Goal: Task Accomplishment & Management: Complete application form

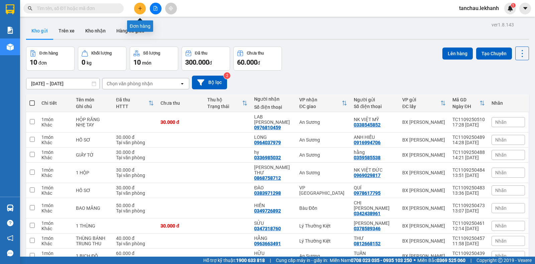
click at [139, 10] on icon "plus" at bounding box center [140, 8] width 5 height 5
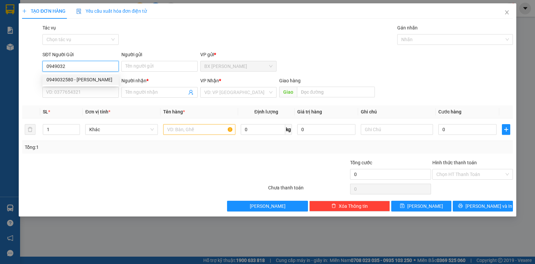
click at [93, 79] on div "0949032580 - [PERSON_NAME]" at bounding box center [80, 79] width 68 height 7
type input "0949032580"
type input "NGUYÊN"
type input "0933736331"
type input "THẢO"
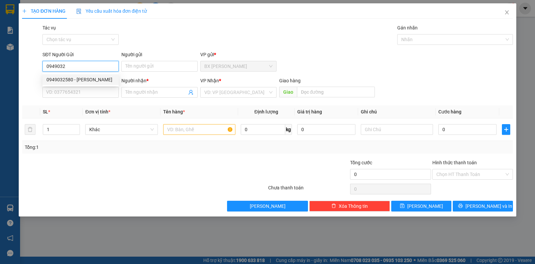
type input "CỦ CHI"
type input "30.000"
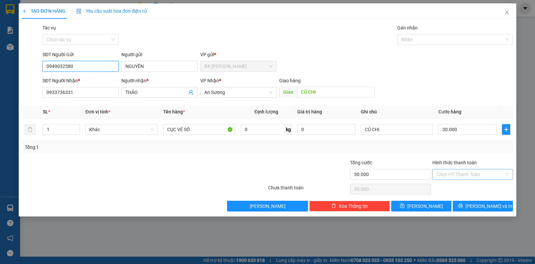
type input "0949032580"
click at [468, 173] on input "Hình thức thanh toán" at bounding box center [470, 174] width 68 height 10
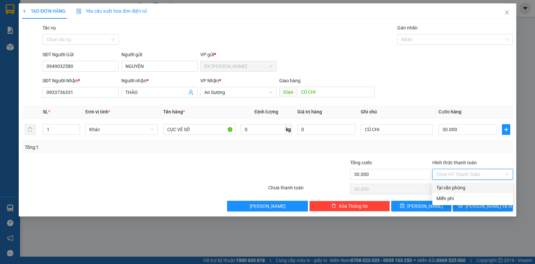
click at [462, 188] on div "Tại văn phòng" at bounding box center [472, 187] width 73 height 7
type input "0"
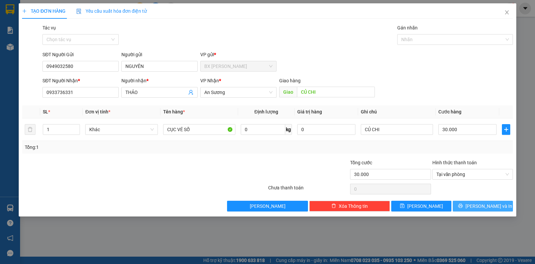
click at [476, 209] on button "[PERSON_NAME] và In" at bounding box center [483, 206] width 60 height 11
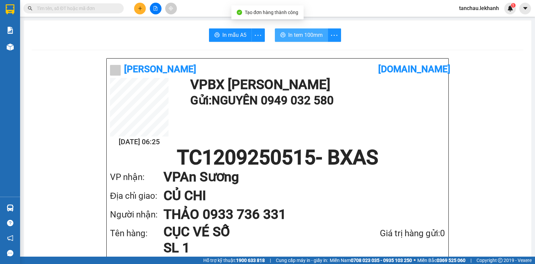
click at [306, 32] on span "In tem 100mm" at bounding box center [305, 35] width 34 height 8
click at [308, 33] on span "In tem 100mm" at bounding box center [305, 35] width 34 height 8
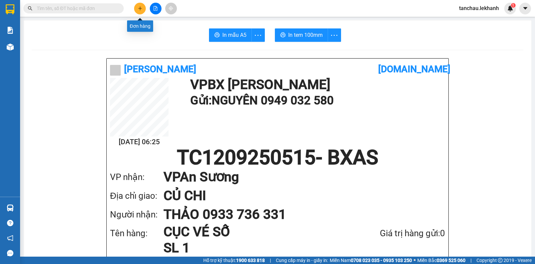
click at [143, 10] on button at bounding box center [140, 9] width 12 height 12
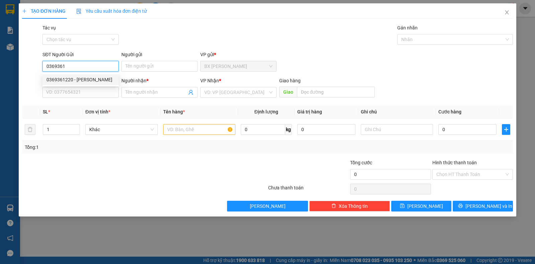
click at [104, 80] on div "0369361220 - [PERSON_NAME]" at bounding box center [80, 79] width 68 height 7
type input "0369361220"
type input "[PERSON_NAME]"
type input "0908361422"
type input "CHÂU"
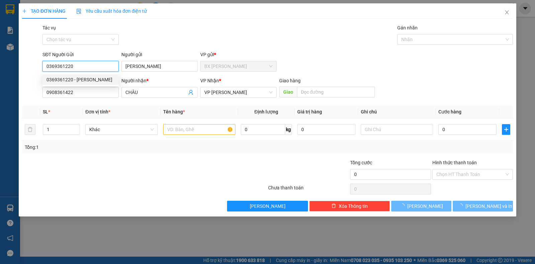
type input "30.000"
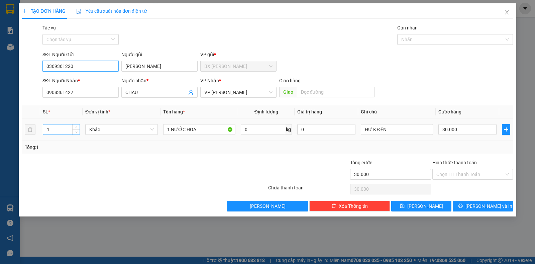
type input "0369361220"
click at [63, 130] on input "1" at bounding box center [61, 129] width 36 height 10
type input "2"
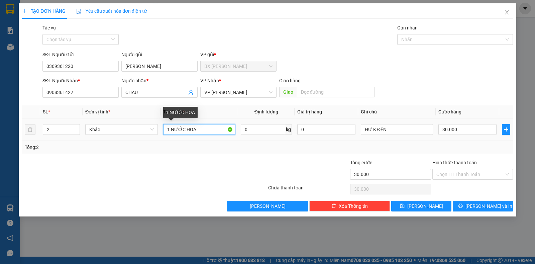
click at [217, 130] on input "1 NƯỚC HOA" at bounding box center [199, 129] width 72 height 11
type input "1"
type input "2"
click at [199, 128] on input "2 THUN" at bounding box center [199, 129] width 72 height 11
click at [212, 132] on input "2 THUNGF" at bounding box center [199, 129] width 72 height 11
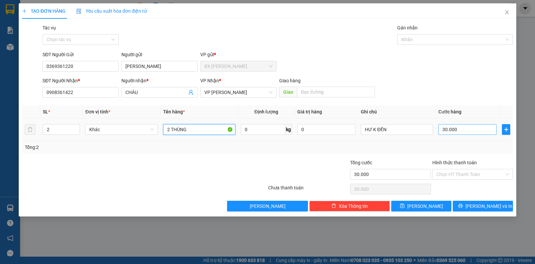
type input "2 THÙNG"
click at [465, 131] on input "30.000" at bounding box center [467, 129] width 58 height 11
type input "0"
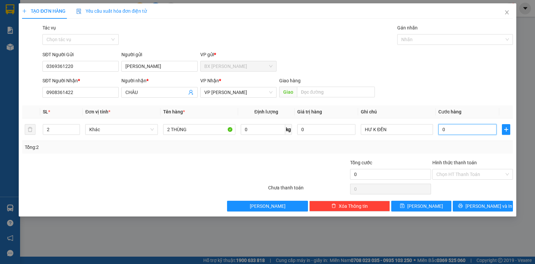
type input "80"
type input "80.000"
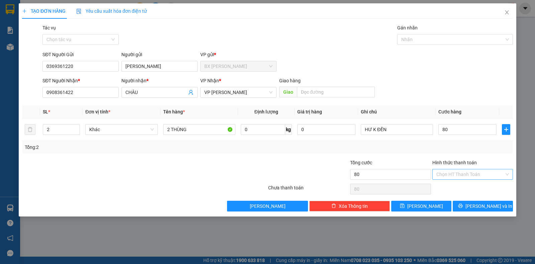
type input "80.000"
click at [470, 173] on input "Hình thức thanh toán" at bounding box center [470, 174] width 68 height 10
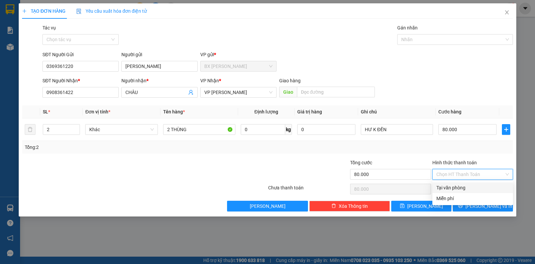
click at [463, 186] on div "Tại văn phòng" at bounding box center [472, 187] width 73 height 7
type input "0"
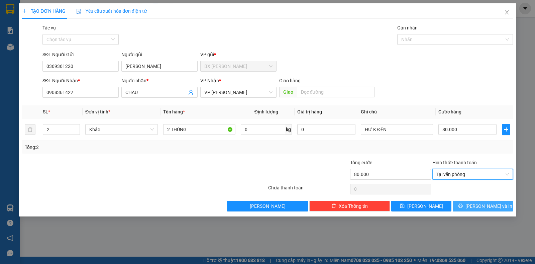
click at [463, 206] on icon "printer" at bounding box center [460, 205] width 5 height 5
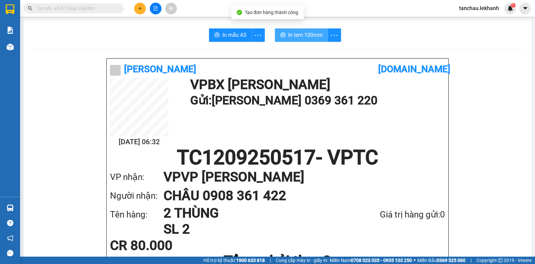
click at [296, 31] on span "In tem 100mm" at bounding box center [305, 35] width 34 height 8
click at [306, 31] on span "In tem 100mm" at bounding box center [305, 35] width 34 height 8
